Goal: Task Accomplishment & Management: Use online tool/utility

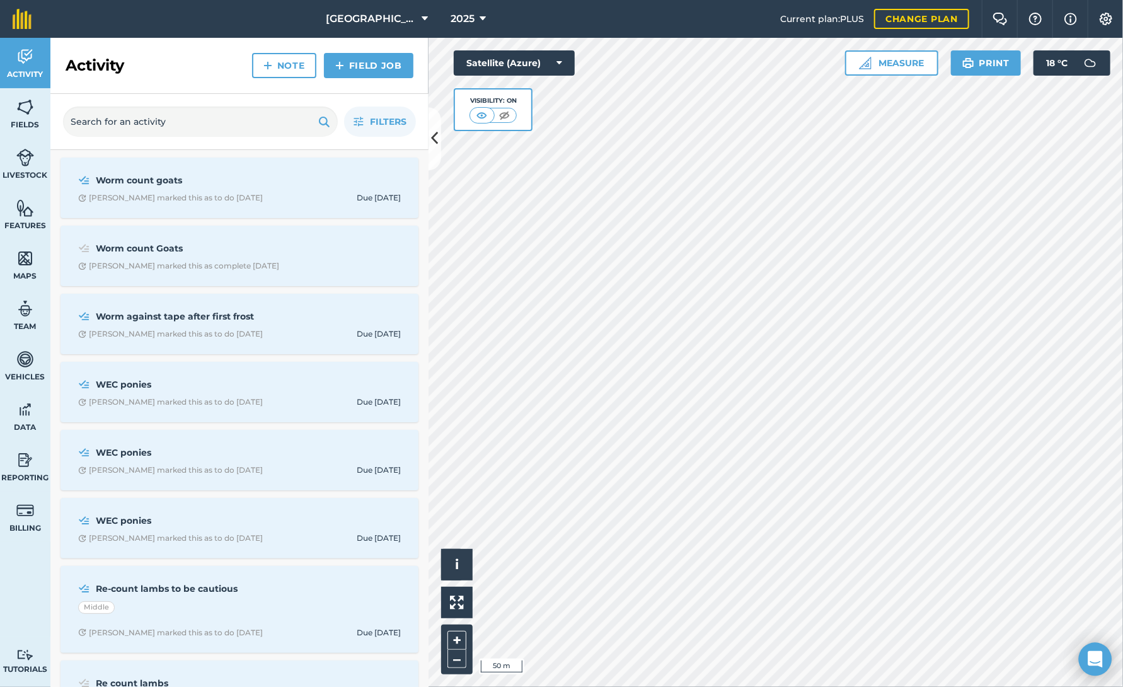
click at [1100, 655] on icon "Open Intercom Messenger" at bounding box center [1095, 659] width 14 height 16
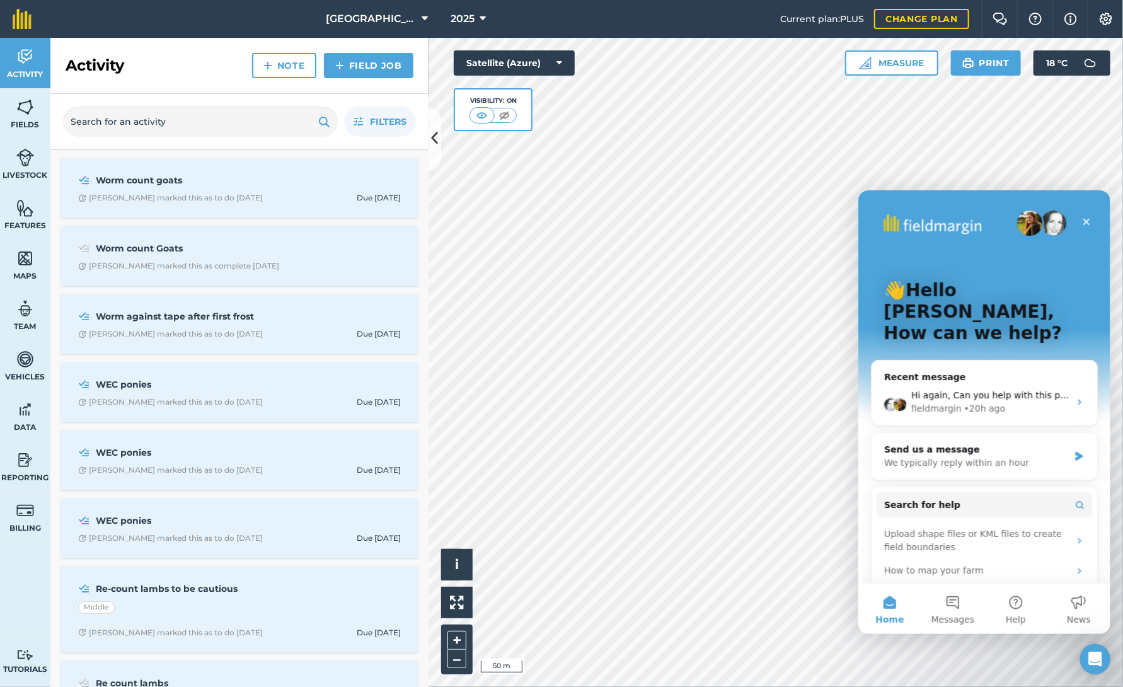
click at [1100, 655] on icon "Open Intercom Messenger" at bounding box center [1095, 659] width 13 height 15
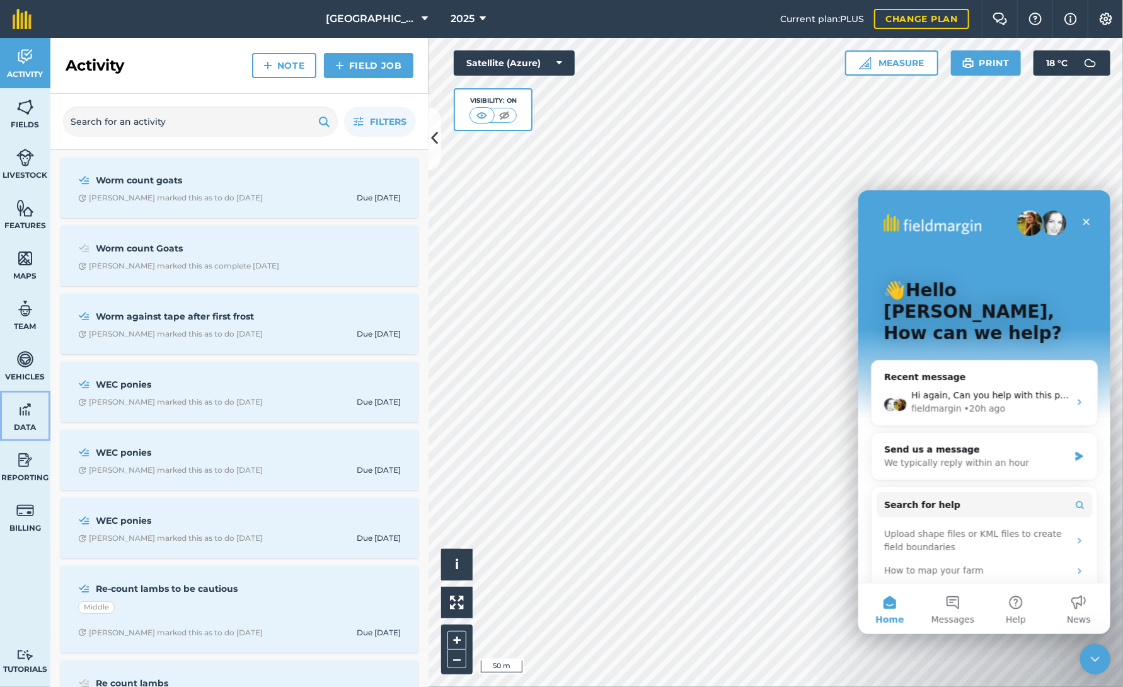
click at [25, 398] on link "Data" at bounding box center [25, 416] width 50 height 50
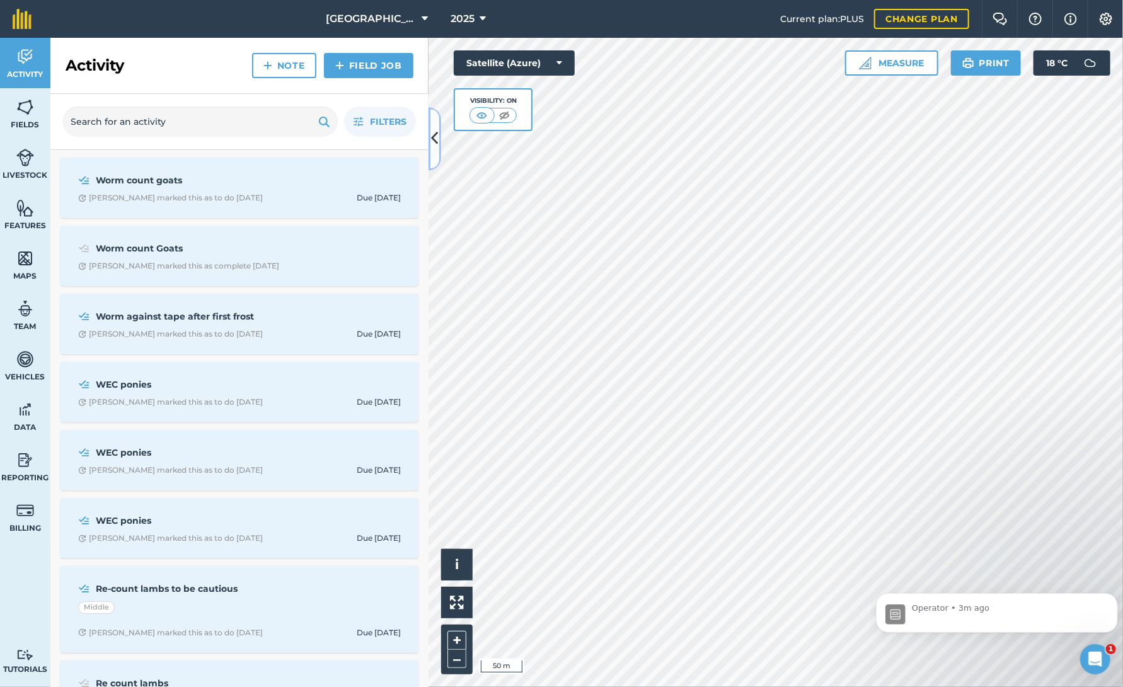
click at [436, 139] on icon at bounding box center [435, 139] width 7 height 22
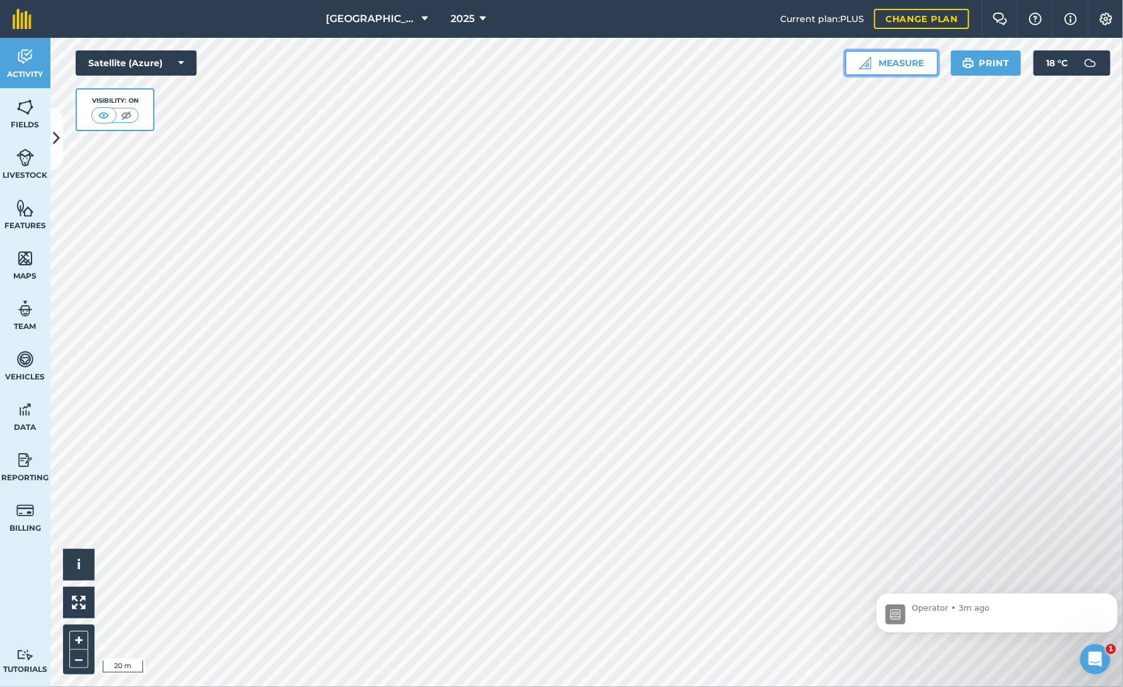
drag, startPoint x: 894, startPoint y: 63, endPoint x: 898, endPoint y: 69, distance: 6.8
click at [895, 64] on button "Measure" at bounding box center [891, 62] width 93 height 25
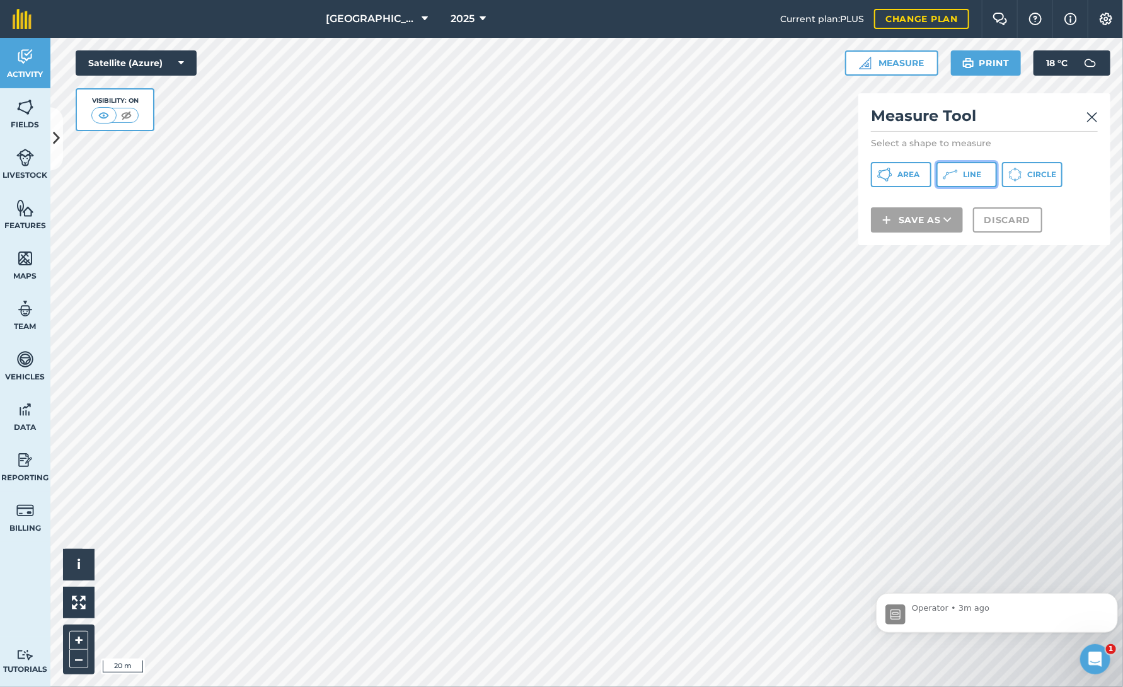
click at [961, 172] on button "Line" at bounding box center [967, 174] width 61 height 25
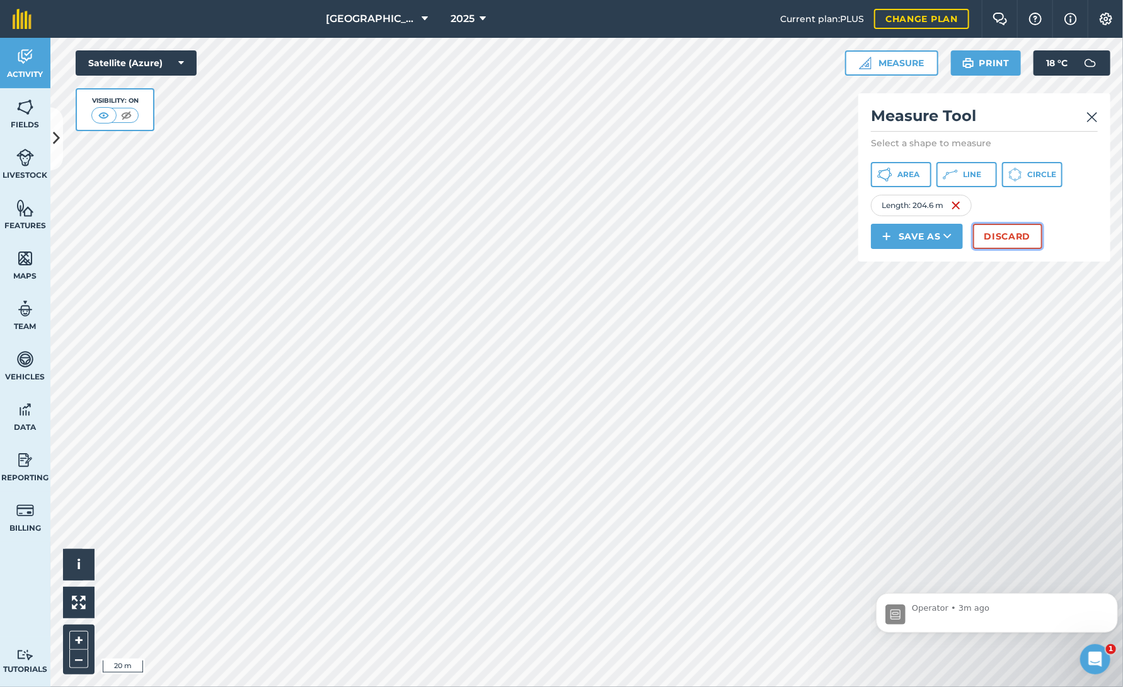
click at [993, 238] on button "Discard" at bounding box center [1007, 236] width 69 height 25
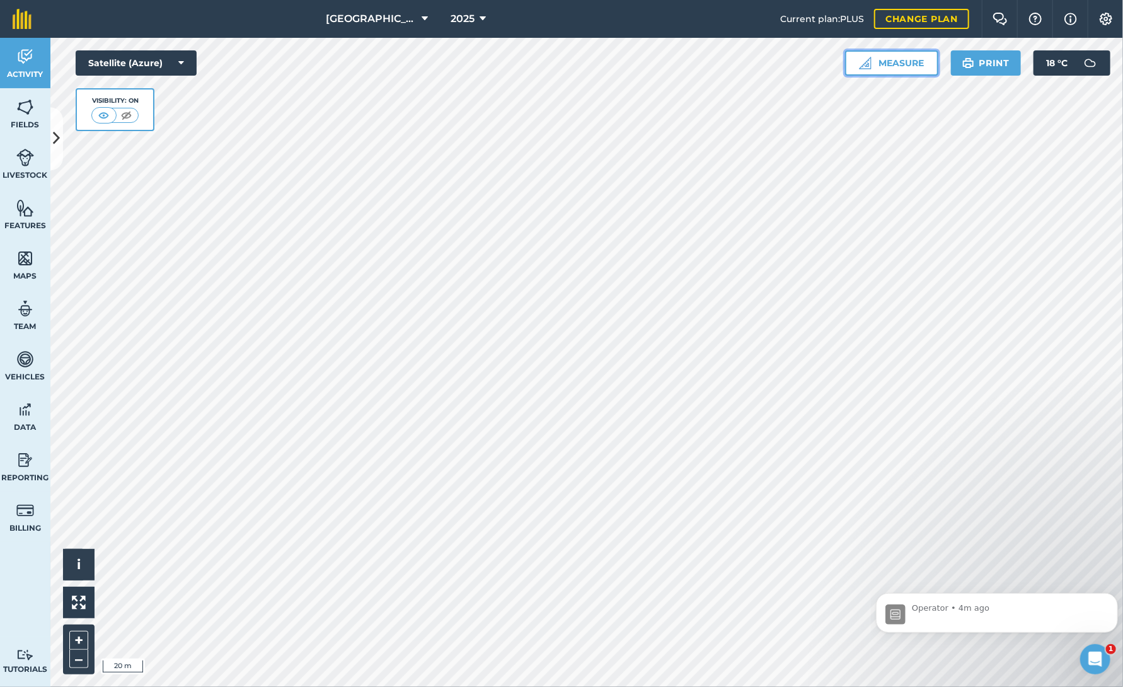
click at [908, 64] on button "Measure" at bounding box center [891, 62] width 93 height 25
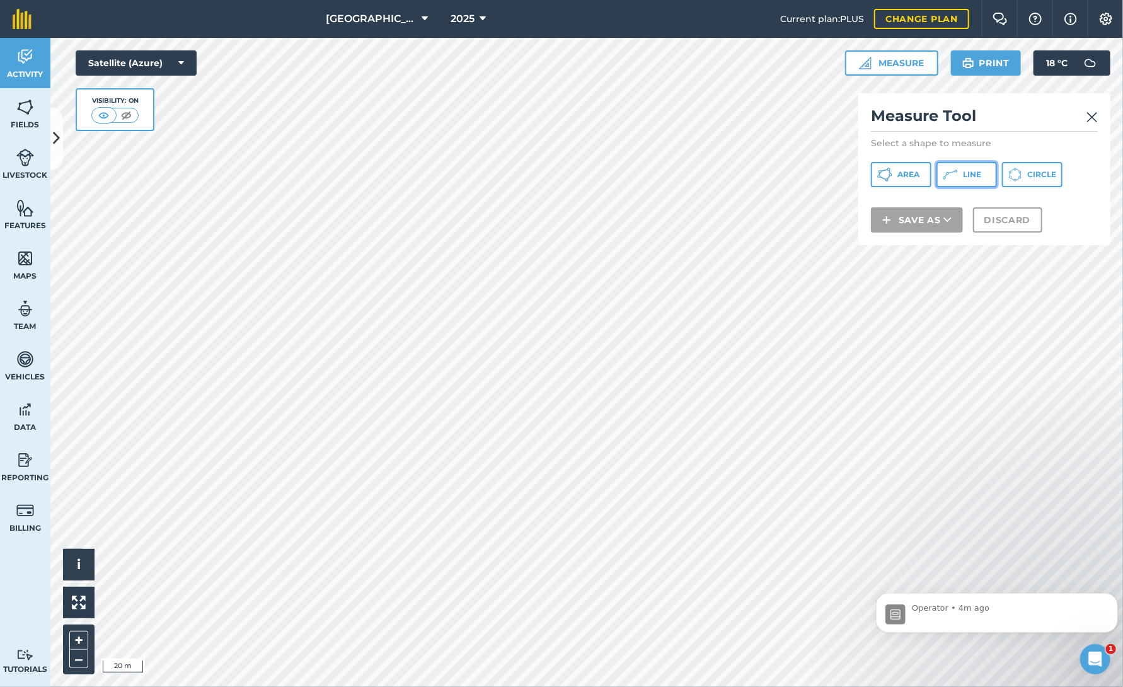
click at [951, 175] on icon at bounding box center [950, 174] width 15 height 15
click at [1093, 120] on img at bounding box center [1092, 117] width 11 height 15
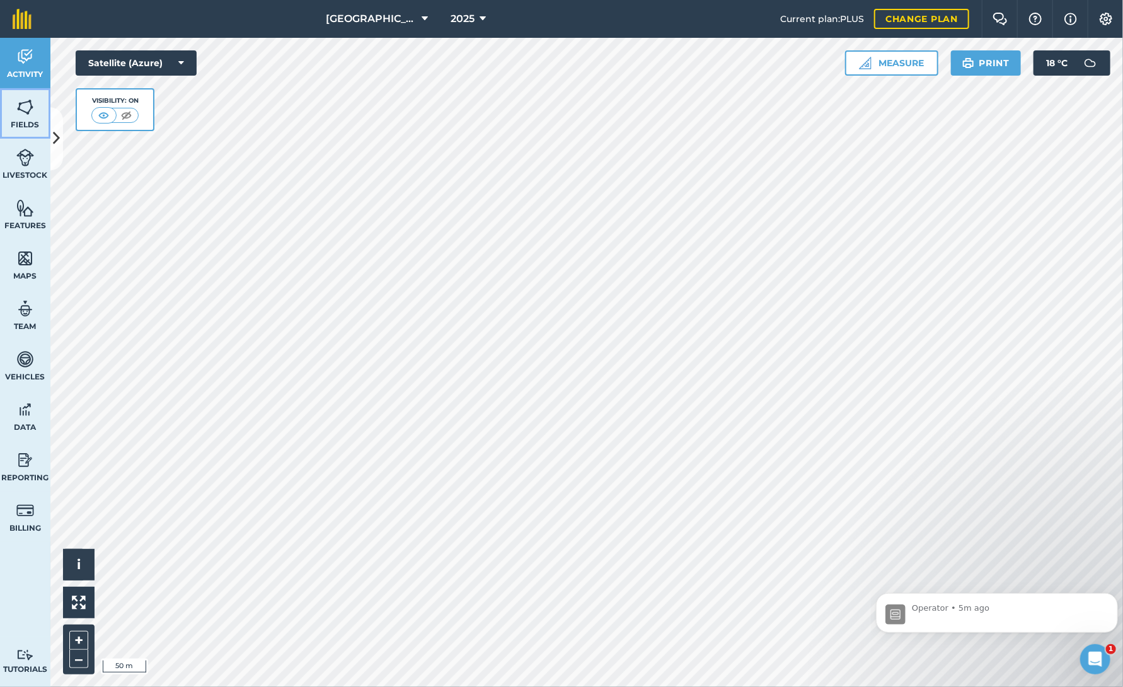
click at [30, 113] on img at bounding box center [25, 107] width 18 height 19
click at [962, 626] on div "Operator • 5m ago" at bounding box center [996, 612] width 242 height 40
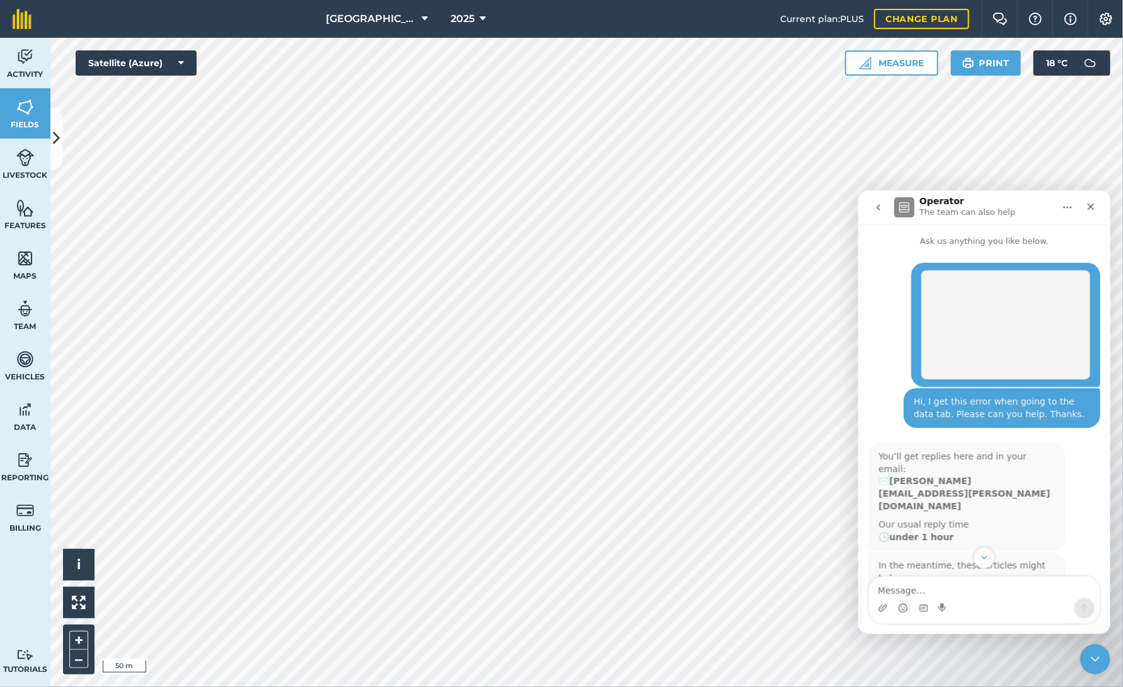
scroll to position [2, 0]
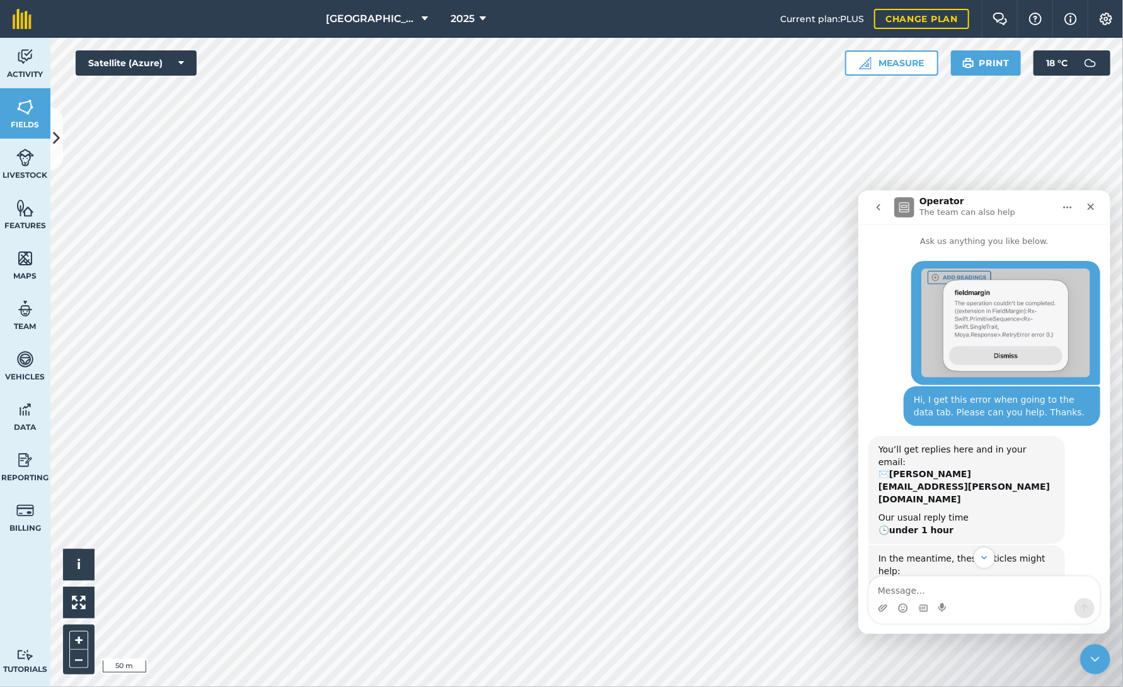
click at [884, 206] on button "go back" at bounding box center [878, 207] width 24 height 24
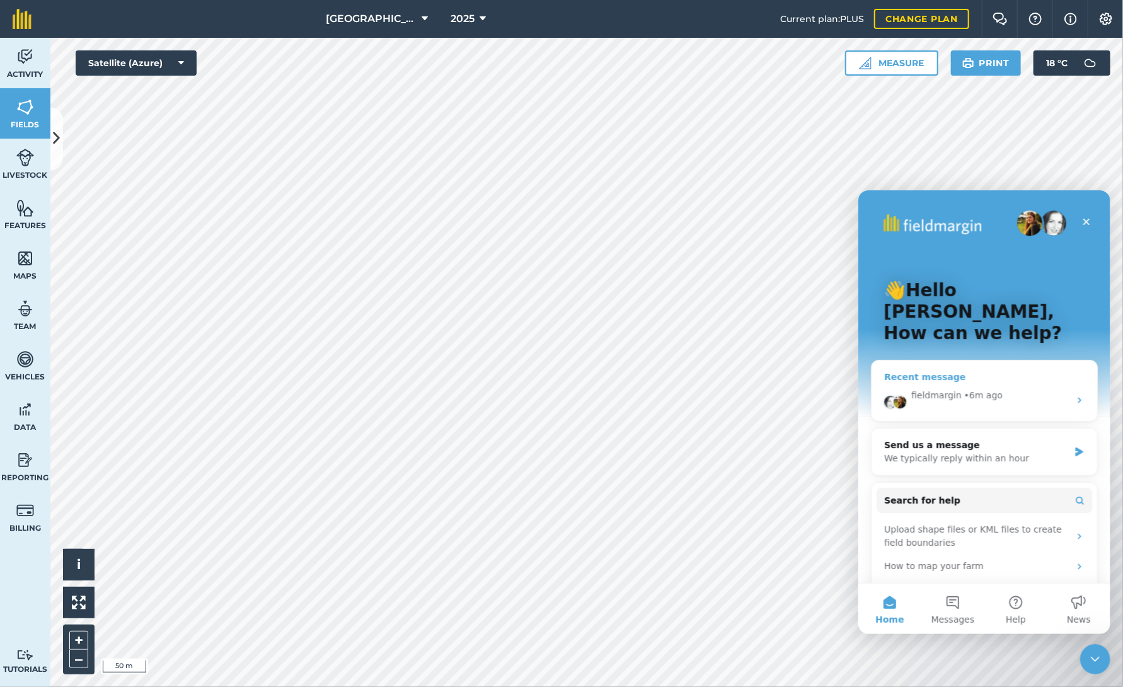
click at [945, 388] on div "fieldmargin" at bounding box center [936, 394] width 50 height 13
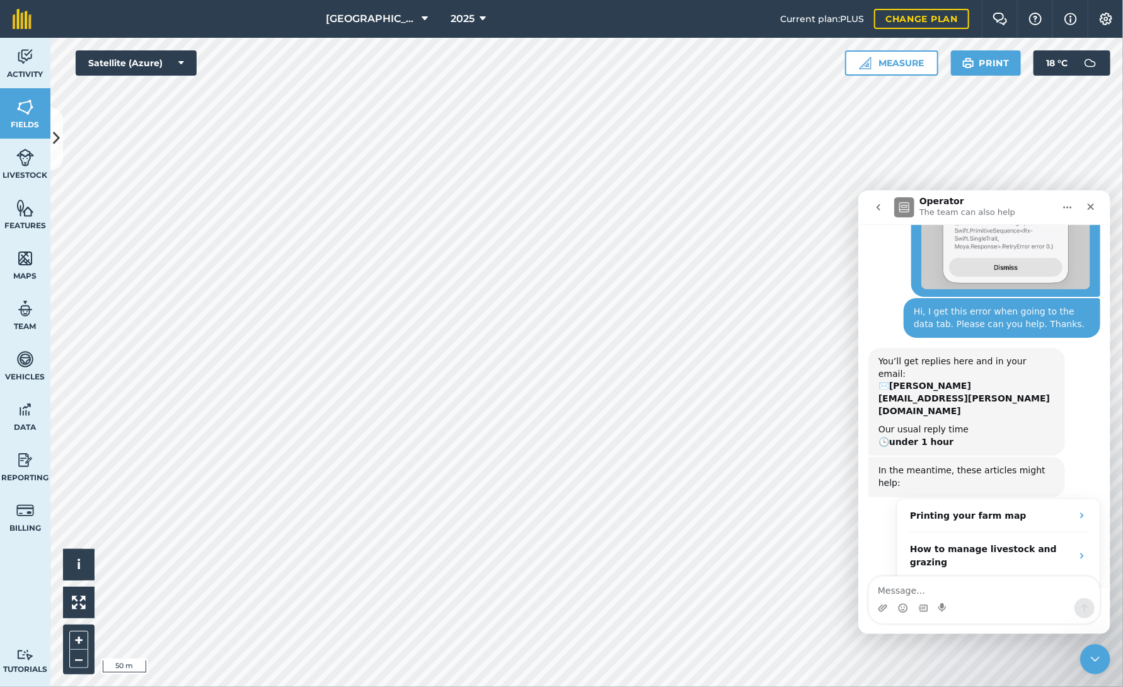
scroll to position [108, 0]
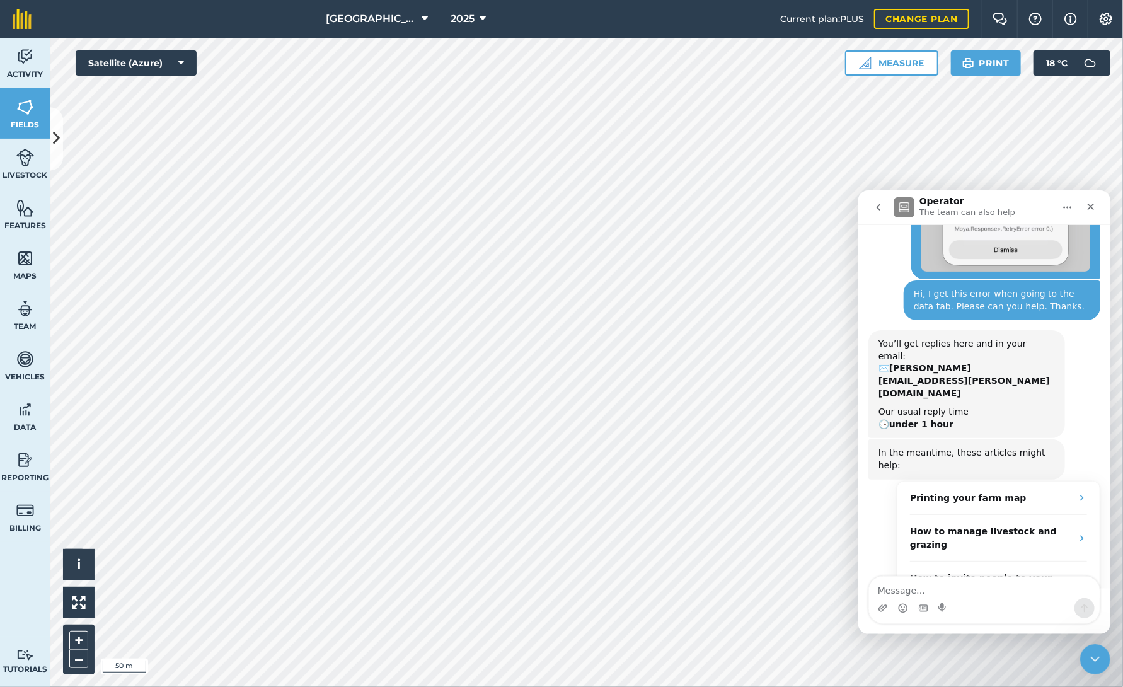
click at [879, 204] on icon "go back" at bounding box center [878, 207] width 4 height 6
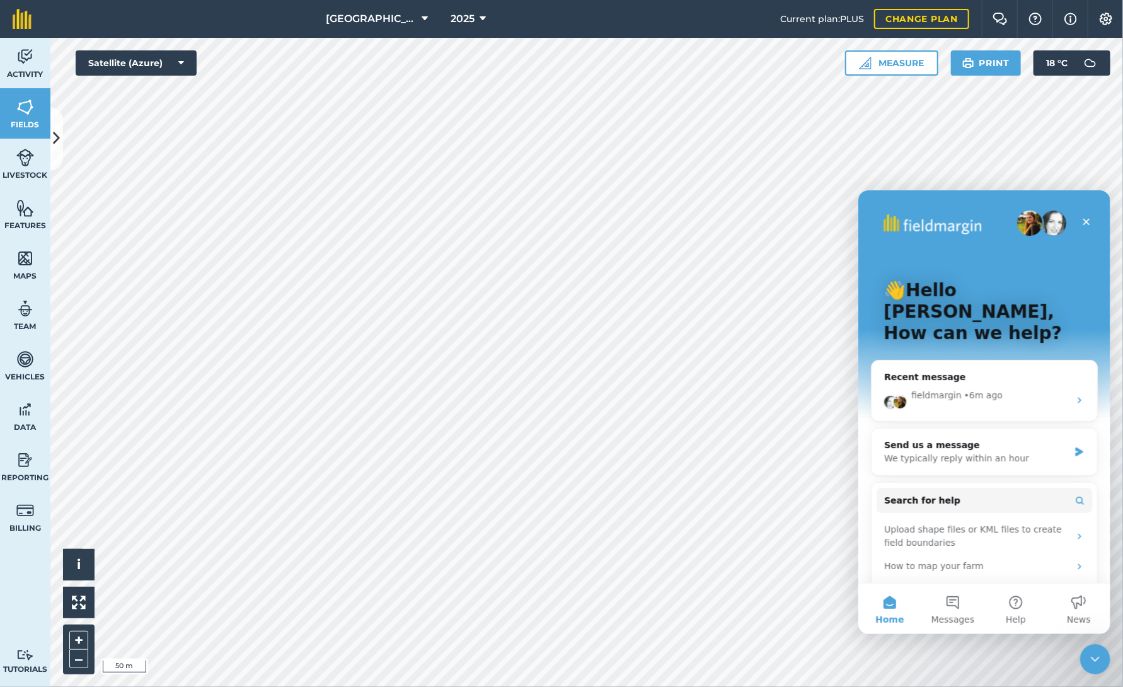
click at [1041, 224] on img "Intercom messenger" at bounding box center [1053, 222] width 25 height 25
click at [1017, 228] on img "Intercom messenger" at bounding box center [1029, 222] width 25 height 25
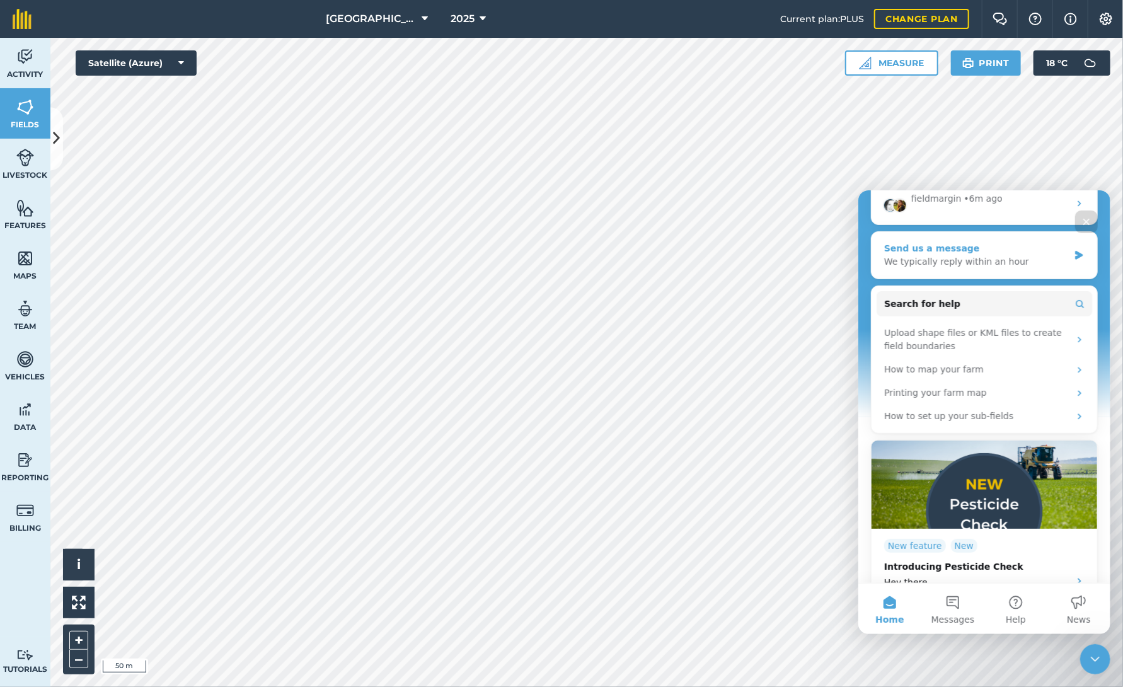
scroll to position [197, 0]
click at [947, 604] on button "Messages" at bounding box center [952, 608] width 63 height 50
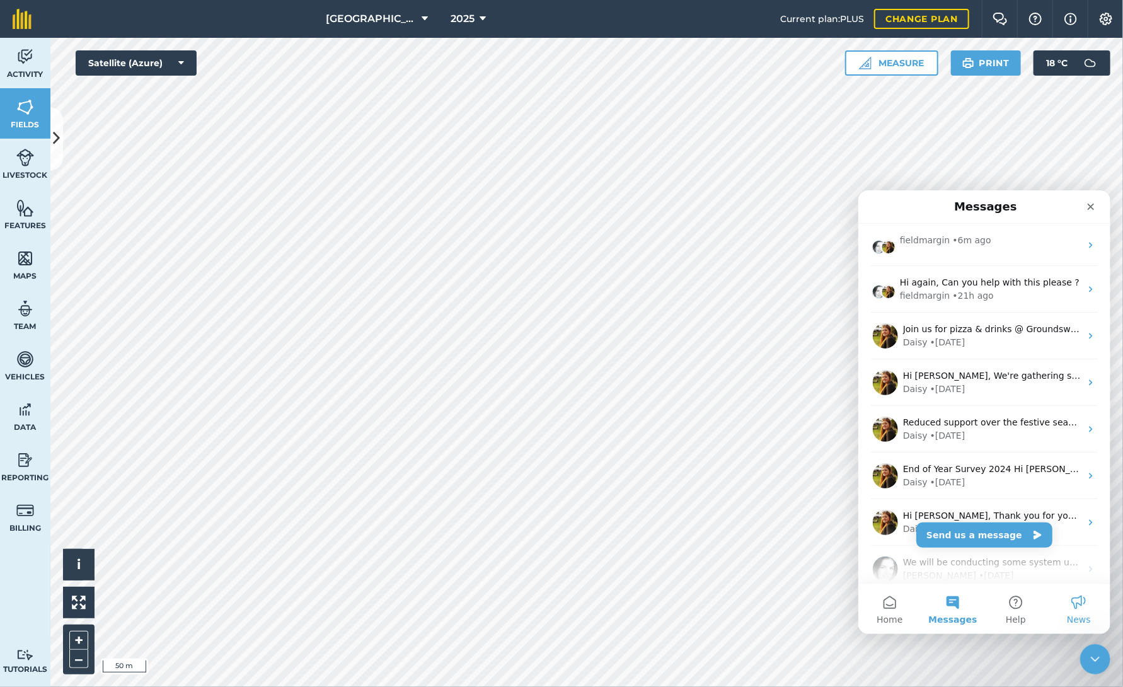
click at [1082, 606] on button "News" at bounding box center [1078, 608] width 63 height 50
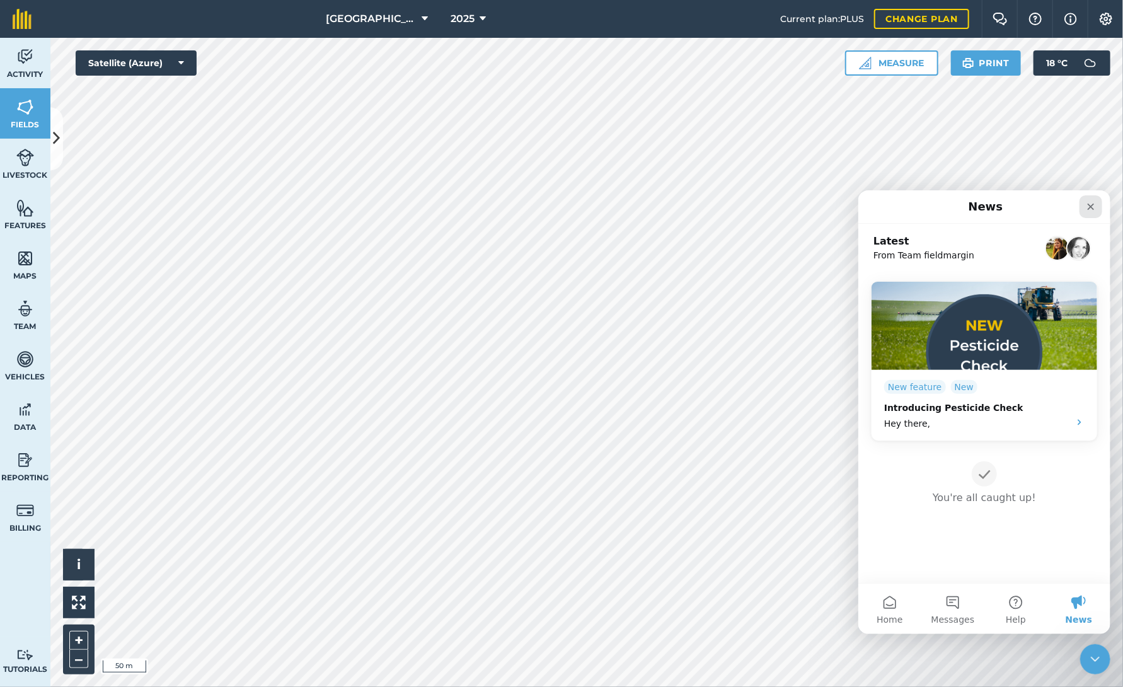
click at [1092, 207] on icon "Close" at bounding box center [1090, 206] width 10 height 10
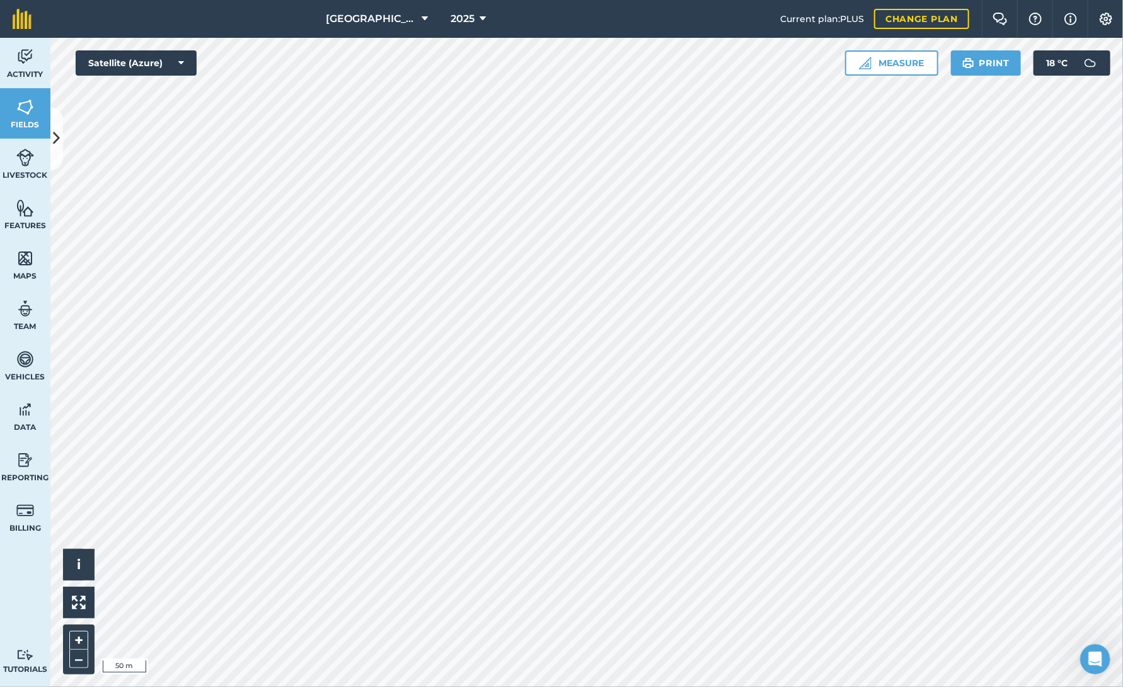
scroll to position [0, 0]
